Goal: Information Seeking & Learning: Check status

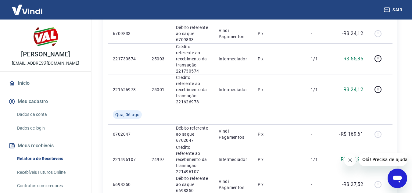
scroll to position [621, 0]
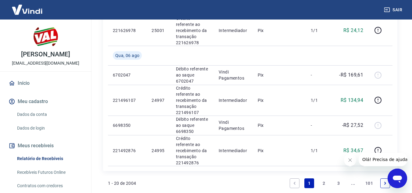
click at [325, 178] on link "2" at bounding box center [324, 183] width 10 height 10
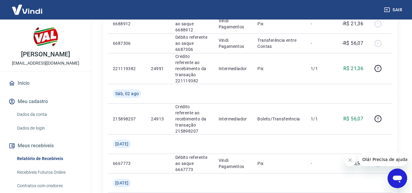
scroll to position [274, 0]
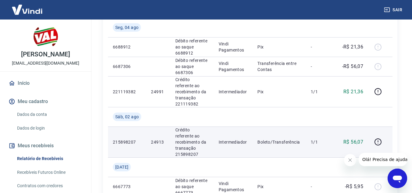
drag, startPoint x: 329, startPoint y: 109, endPoint x: 183, endPoint y: 116, distance: 146.2
click at [183, 127] on p "Crédito referente ao recebimento da transação 215898207" at bounding box center [192, 142] width 34 height 30
click at [134, 139] on p "215898207" at bounding box center [127, 142] width 28 height 6
click at [192, 127] on p "Crédito referente ao recebimento da transação 215898207" at bounding box center [192, 142] width 34 height 30
drag, startPoint x: 198, startPoint y: 118, endPoint x: 175, endPoint y: 117, distance: 23.2
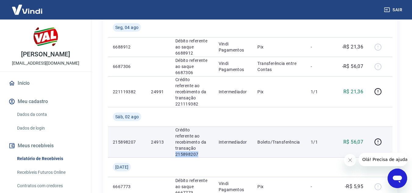
click at [175, 127] on p "Crédito referente ao recebimento da transação 215898207" at bounding box center [192, 142] width 34 height 30
copy p "215898207"
click at [200, 127] on p "Crédito referente ao recebimento da transação 215898207" at bounding box center [192, 142] width 34 height 30
drag, startPoint x: 204, startPoint y: 118, endPoint x: 171, endPoint y: 118, distance: 33.2
click at [171, 127] on td "Crédito referente ao recebimento da transação 215898207" at bounding box center [191, 142] width 43 height 31
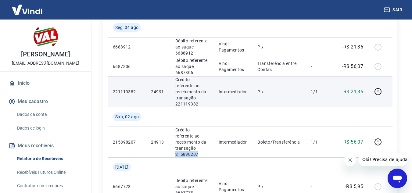
copy p "215898207"
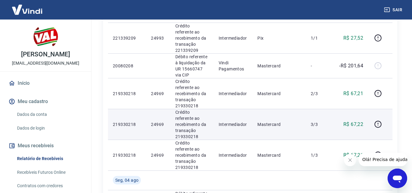
scroll to position [122, 0]
